Goal: Task Accomplishment & Management: Manage account settings

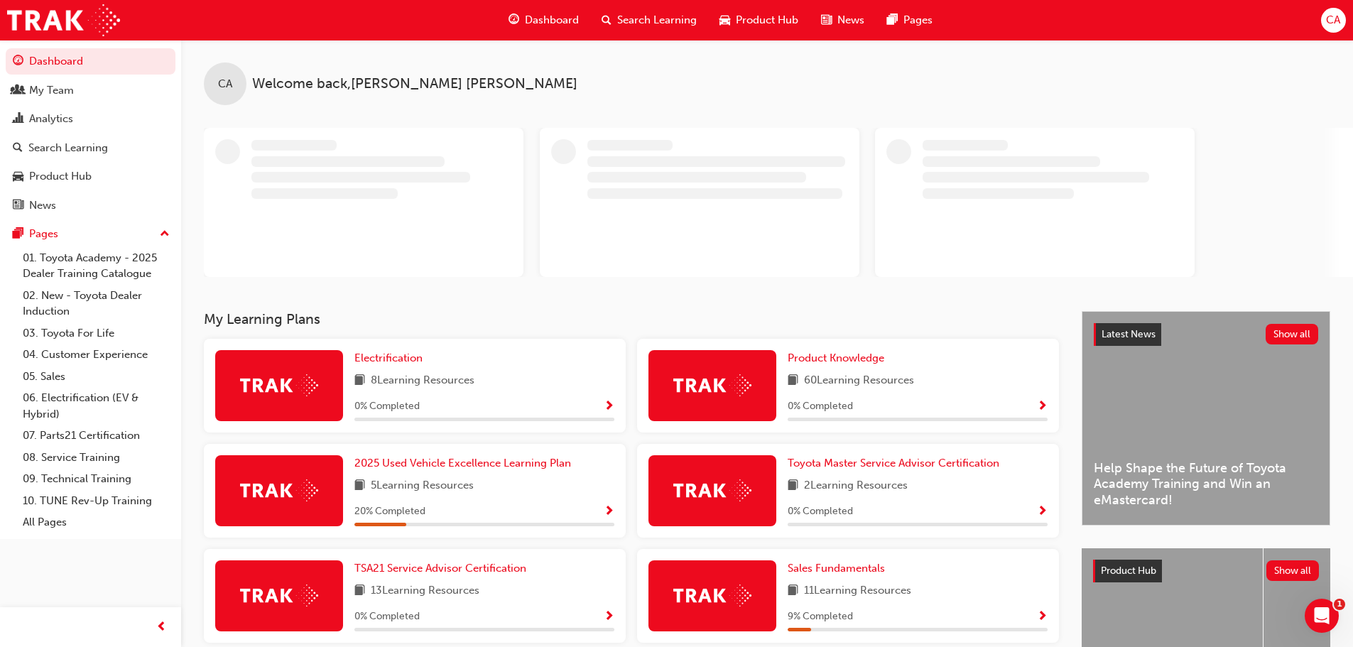
click at [1336, 27] on span "CA" at bounding box center [1333, 20] width 14 height 16
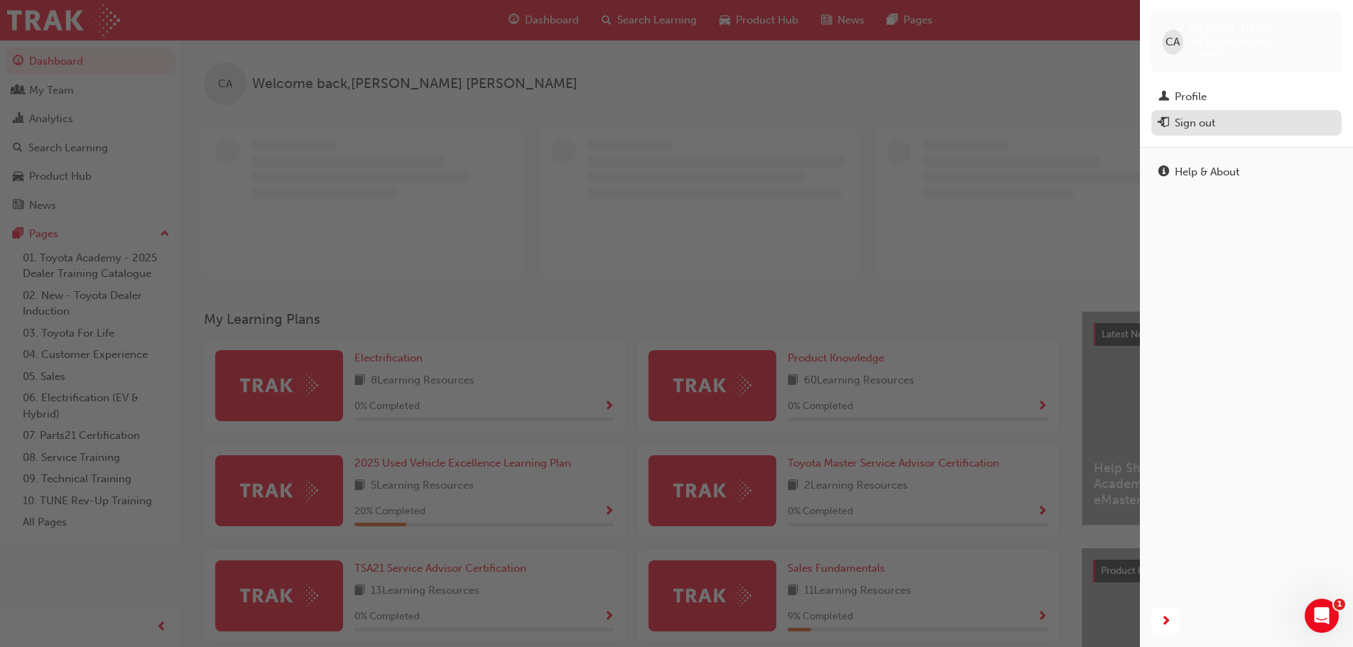
click at [1173, 114] on div "Sign out" at bounding box center [1247, 123] width 176 height 18
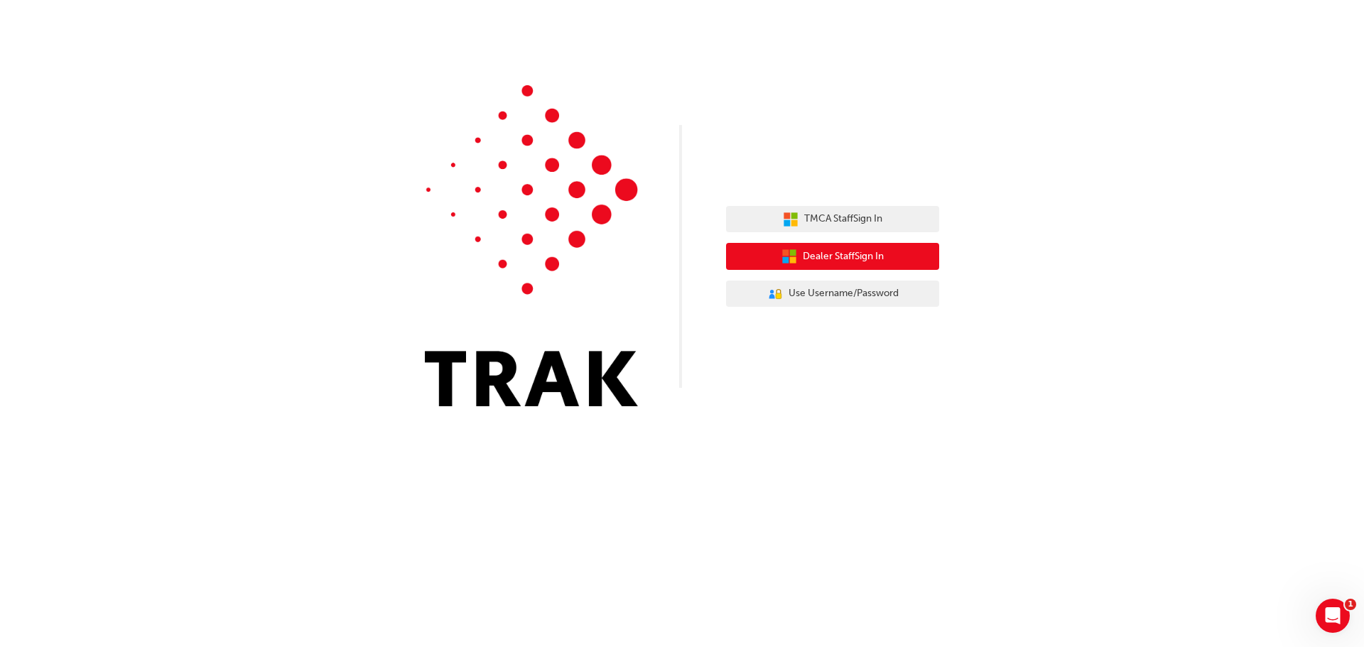
click at [808, 259] on span "Dealer Staff Sign In" at bounding box center [843, 257] width 81 height 16
click at [835, 256] on span "Dealer Staff Sign In" at bounding box center [843, 257] width 81 height 16
click at [868, 256] on span "Dealer Staff Sign In" at bounding box center [843, 257] width 81 height 16
